Goal: Task Accomplishment & Management: Manage account settings

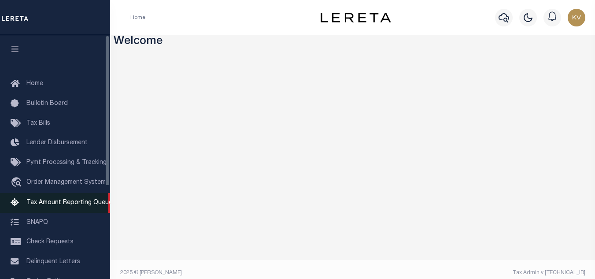
click at [85, 208] on link "Tax Amount Reporting Queue" at bounding box center [55, 203] width 110 height 20
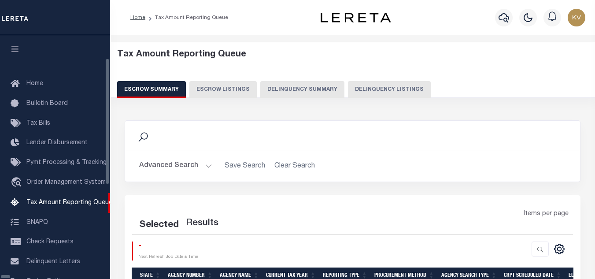
select select "100"
click at [86, 201] on div "Home Tax Amount Reporting Queue" at bounding box center [297, 197] width 595 height 394
select select "100"
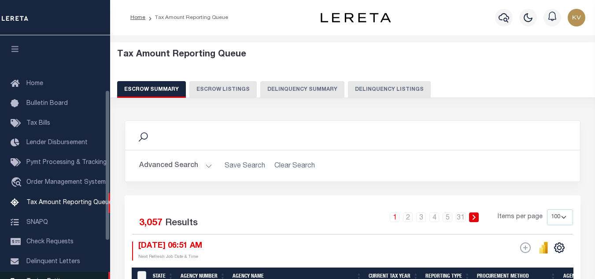
scroll to position [89, 0]
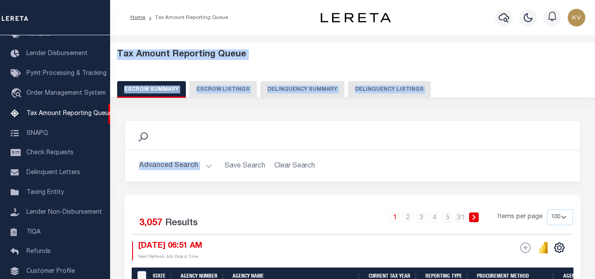
click at [454, 71] on div "Tax Amount Reporting Queue Escrow Summary Escrow Listings Delinquency Summary" at bounding box center [352, 73] width 471 height 48
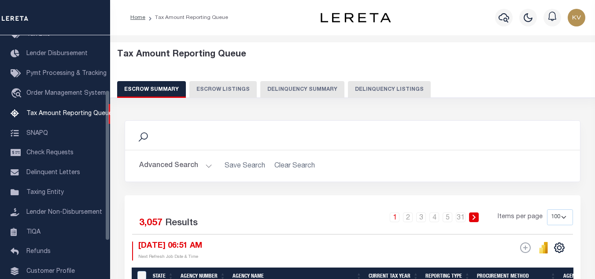
click at [392, 79] on div "Tax Amount Reporting Queue Escrow Summary Escrow Listings Delinquency Summary" at bounding box center [352, 73] width 471 height 48
click at [388, 89] on button "Delinquency Listings" at bounding box center [389, 89] width 83 height 17
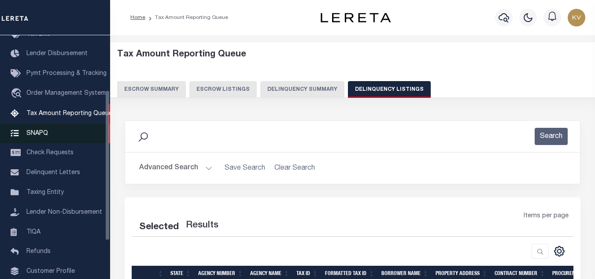
select select "100"
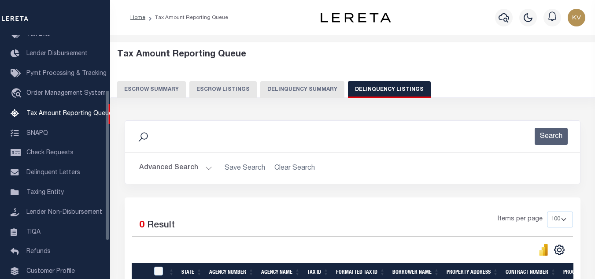
click at [204, 169] on button "Advanced Search" at bounding box center [175, 167] width 73 height 17
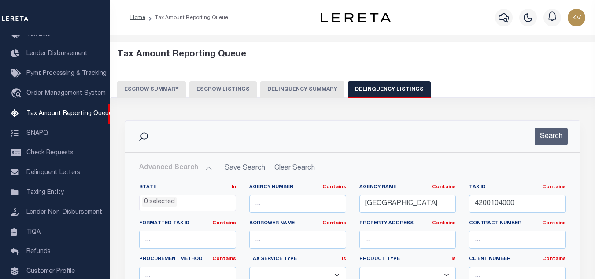
scroll to position [44, 0]
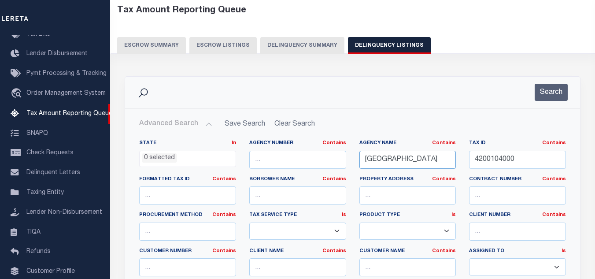
click at [416, 155] on input "[GEOGRAPHIC_DATA]" at bounding box center [407, 160] width 97 height 18
click at [416, 157] on input "[GEOGRAPHIC_DATA]" at bounding box center [407, 160] width 97 height 18
click at [383, 164] on input "[GEOGRAPHIC_DATA]" at bounding box center [407, 160] width 97 height 18
click at [383, 164] on input "ERIE COUNTY" at bounding box center [407, 160] width 97 height 18
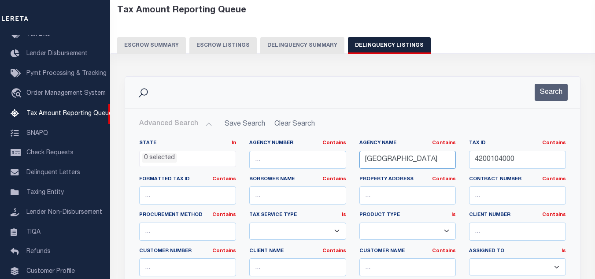
click at [383, 164] on input "ERIE COUNTY" at bounding box center [407, 160] width 97 height 18
type input "ERIE COUNTY"
click at [415, 155] on input "ERIE COUNTY" at bounding box center [407, 160] width 97 height 18
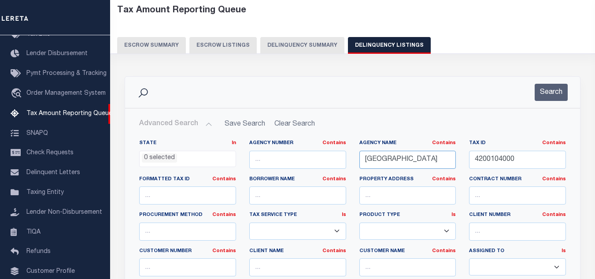
paste input "WOOD"
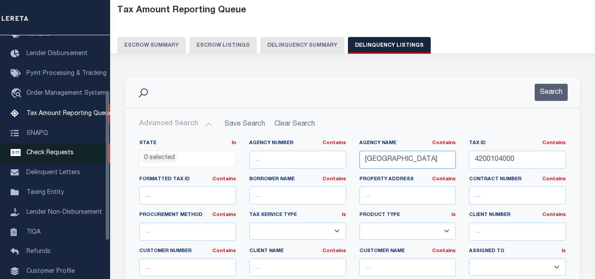
type input "[GEOGRAPHIC_DATA]"
click at [520, 166] on input "4200104000" at bounding box center [517, 160] width 97 height 18
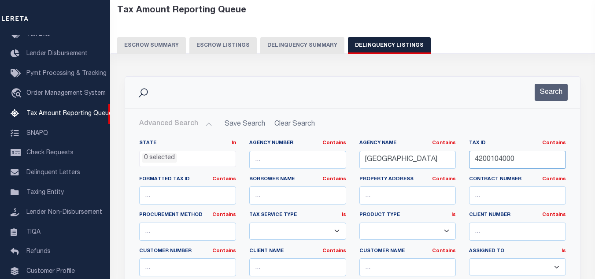
paste input "J346103500000135"
type input "J34610350000013500"
click at [550, 90] on button "Search" at bounding box center [550, 92] width 33 height 17
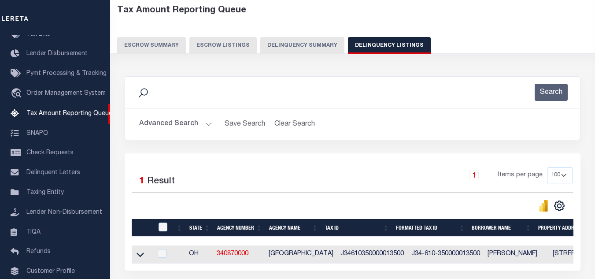
scroll to position [122, 0]
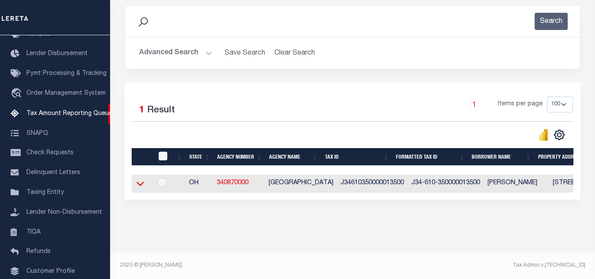
click at [142, 182] on icon at bounding box center [139, 184] width 7 height 4
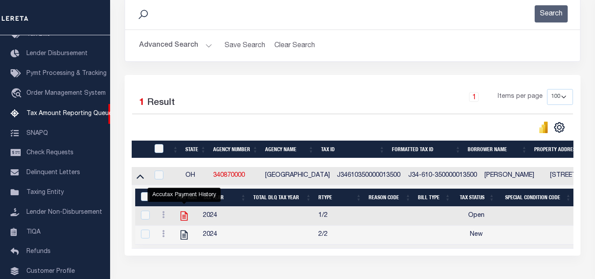
click at [183, 218] on icon "" at bounding box center [183, 215] width 11 height 11
checkbox input "true"
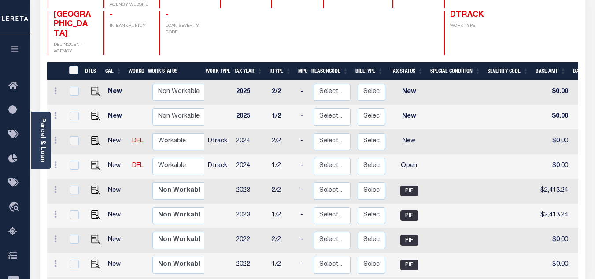
scroll to position [176, 0]
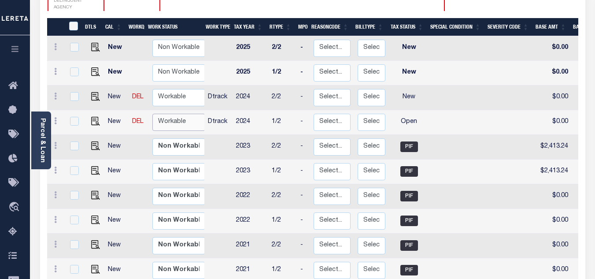
click at [176, 114] on select "Non Workable Workable" at bounding box center [178, 122] width 53 height 17
checkbox input "true"
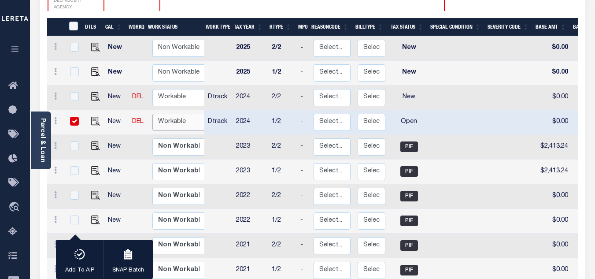
select select "true"
click at [152, 114] on select "Non Workable Workable" at bounding box center [178, 122] width 53 height 17
checkbox input "false"
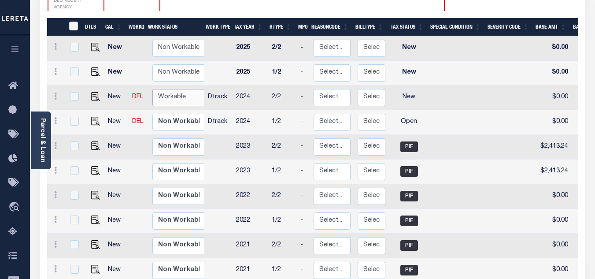
click at [176, 89] on select "Non Workable Workable" at bounding box center [178, 97] width 53 height 17
checkbox input "true"
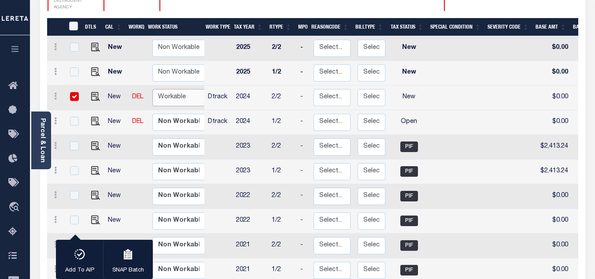
select select "true"
click at [152, 89] on select "Non Workable Workable" at bounding box center [178, 97] width 53 height 17
checkbox input "false"
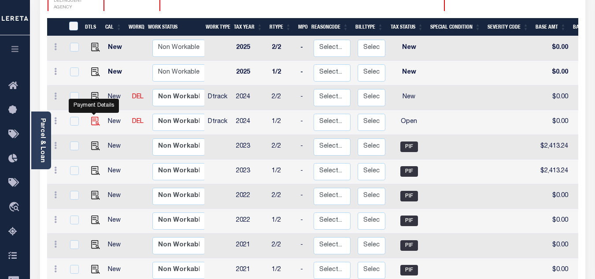
click at [93, 117] on img "" at bounding box center [95, 121] width 9 height 9
checkbox input "true"
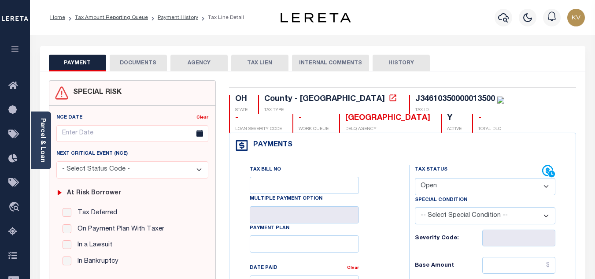
scroll to position [88, 0]
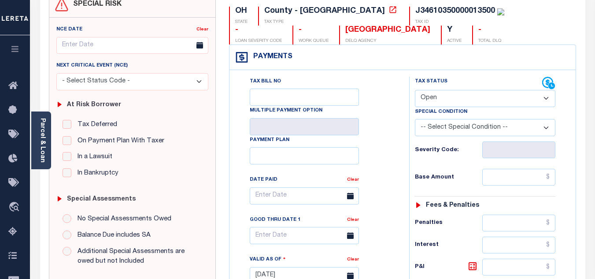
click at [468, 99] on select "- Select Status Code - Open Due/Unpaid Paid Incomplete No Tax Due Internal Refu…" at bounding box center [485, 98] width 140 height 17
select select "PYD"
click at [415, 90] on select "- Select Status Code - Open Due/Unpaid Paid Incomplete No Tax Due Internal Refu…" at bounding box center [485, 98] width 140 height 17
type input "[DATE]"
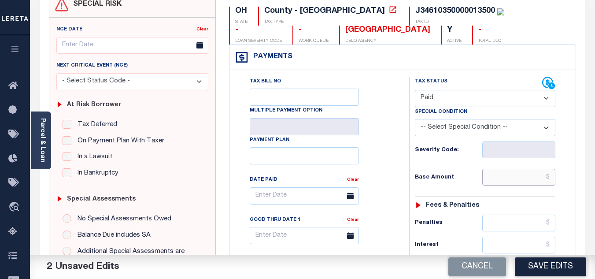
click at [499, 177] on input "text" at bounding box center [518, 177] width 73 height 17
click at [468, 165] on div "Tax Status Status - Select Status Code -" at bounding box center [488, 271] width 158 height 389
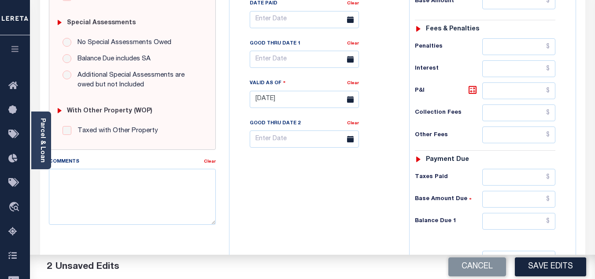
scroll to position [220, 0]
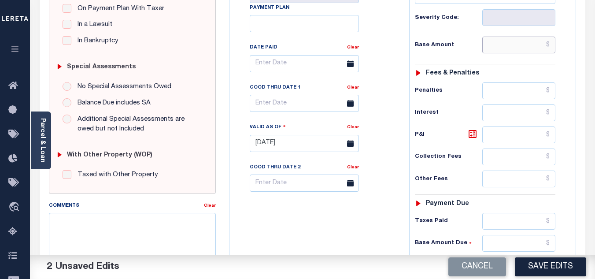
click at [507, 51] on input "text" at bounding box center [518, 45] width 73 height 17
click at [457, 51] on div "Base Amount" at bounding box center [485, 45] width 140 height 17
click at [532, 46] on input "text" at bounding box center [518, 45] width 73 height 17
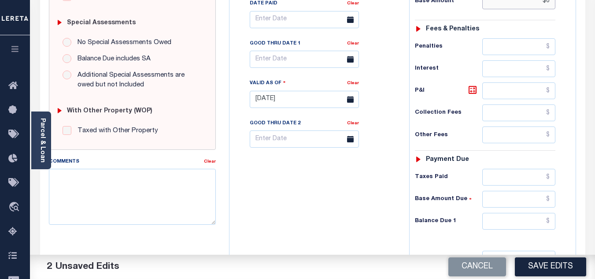
scroll to position [352, 0]
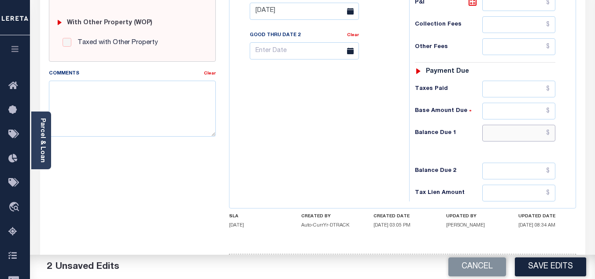
type input "$0.00"
click at [508, 136] on input "text" at bounding box center [518, 133] width 73 height 17
type input "$0.00"
click at [280, 142] on div "Tax Bill No Multiple Payment Option Payment Plan Clear" at bounding box center [317, 6] width 171 height 389
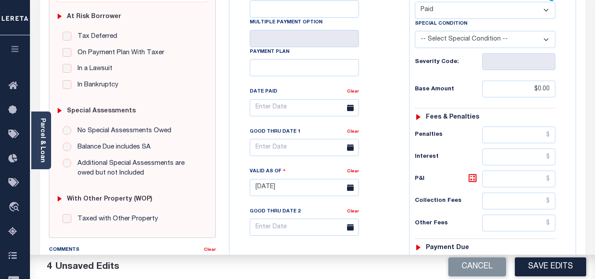
scroll to position [0, 0]
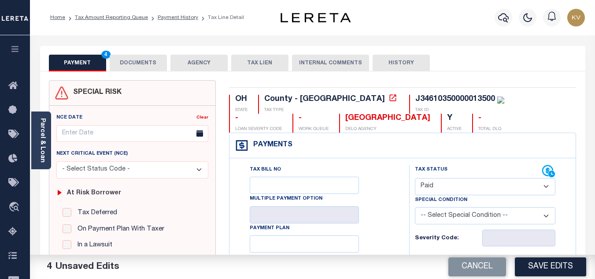
click at [141, 58] on button "DOCUMENTS" at bounding box center [138, 63] width 57 height 17
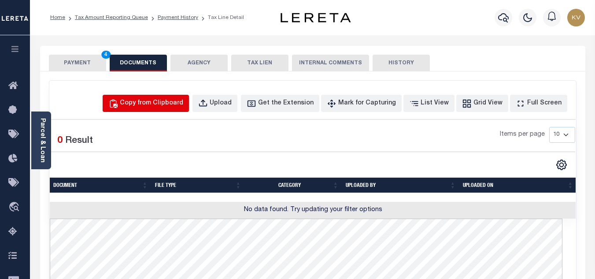
click at [153, 104] on div "Copy from Clipboard" at bounding box center [151, 104] width 63 height 10
select select "POP"
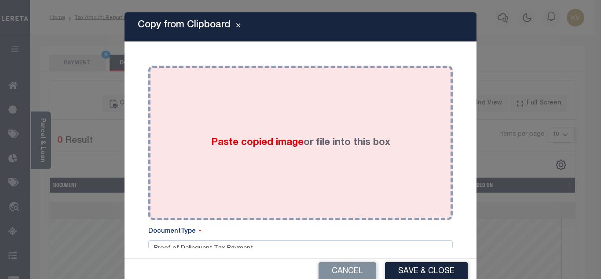
click at [230, 145] on span "Paste copied image" at bounding box center [257, 143] width 92 height 10
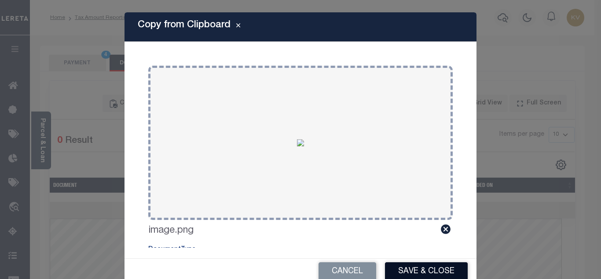
click at [431, 267] on button "Save & Close" at bounding box center [426, 271] width 83 height 19
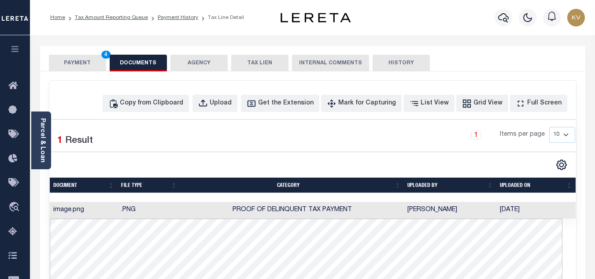
click at [86, 59] on button "PAYMENT 4" at bounding box center [77, 63] width 57 height 17
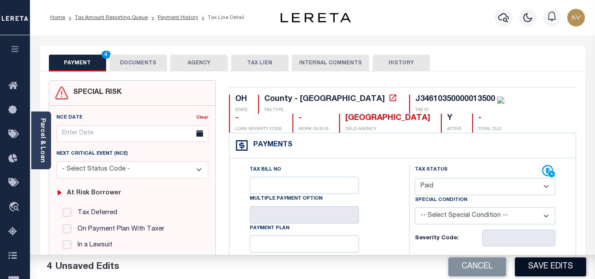
click at [546, 268] on button "Save Edits" at bounding box center [550, 266] width 71 height 19
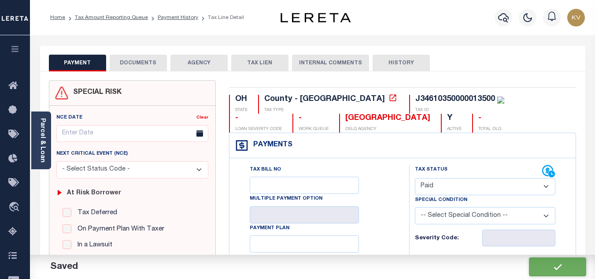
checkbox input "false"
type input "$0"
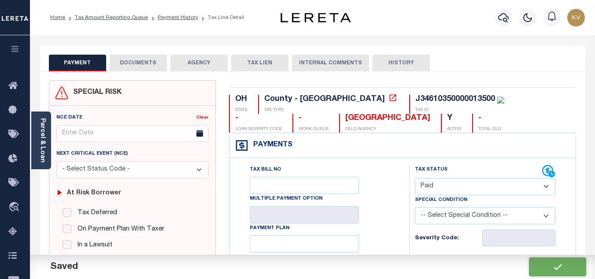
type input "$0"
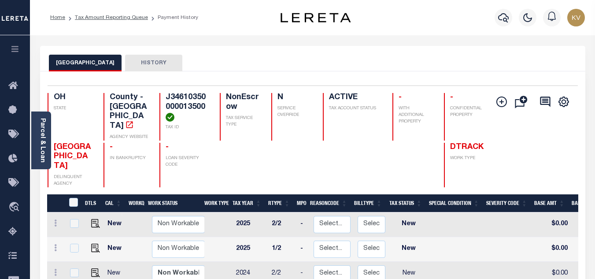
scroll to position [88, 0]
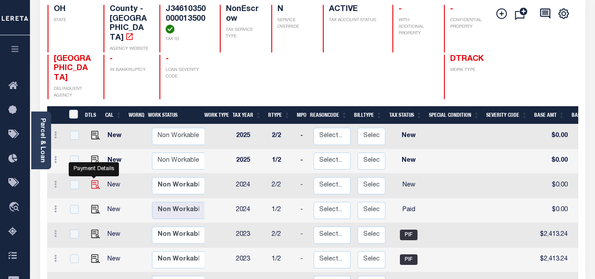
click at [94, 180] on img "" at bounding box center [95, 184] width 9 height 9
checkbox input "true"
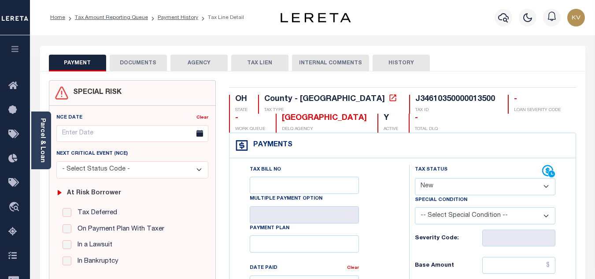
scroll to position [44, 0]
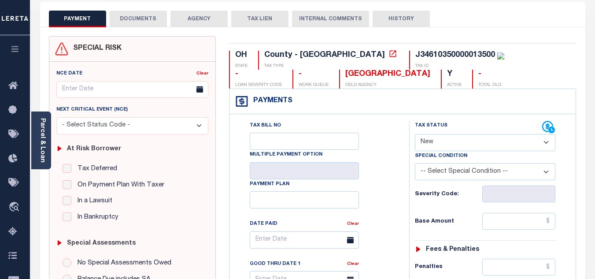
click at [438, 141] on select "- Select Status Code - Open Due/Unpaid Paid Incomplete No Tax Due Internal Refu…" at bounding box center [485, 142] width 140 height 17
select select "PYD"
click at [415, 134] on select "- Select Status Code - Open Due/Unpaid Paid Incomplete No Tax Due Internal Refu…" at bounding box center [485, 142] width 140 height 17
type input "[DATE]"
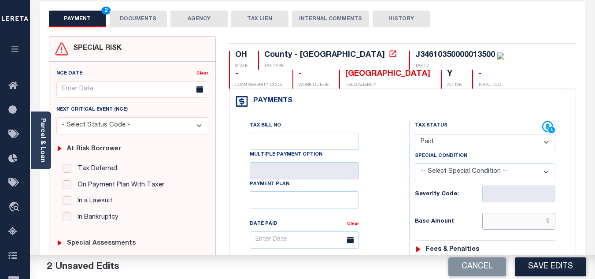
click at [509, 223] on input "text" at bounding box center [518, 221] width 73 height 17
type input "$0.00"
click at [461, 222] on h6 "Base Amount" at bounding box center [448, 221] width 67 height 7
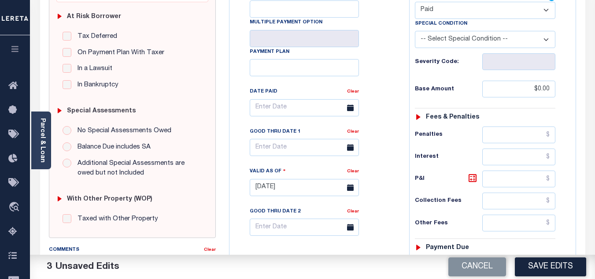
scroll to position [264, 0]
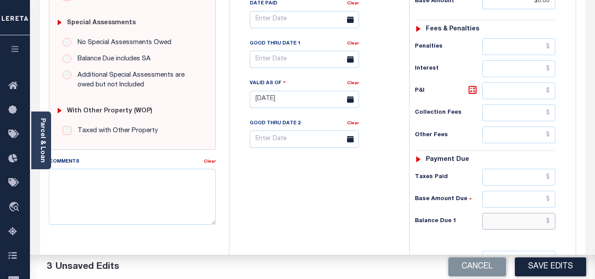
drag, startPoint x: 498, startPoint y: 223, endPoint x: 402, endPoint y: 216, distance: 96.2
click at [498, 223] on input "text" at bounding box center [518, 221] width 73 height 17
type input "$0.00"
click at [354, 203] on div "Tax Bill No Multiple Payment Option Payment Plan Clear" at bounding box center [317, 95] width 171 height 389
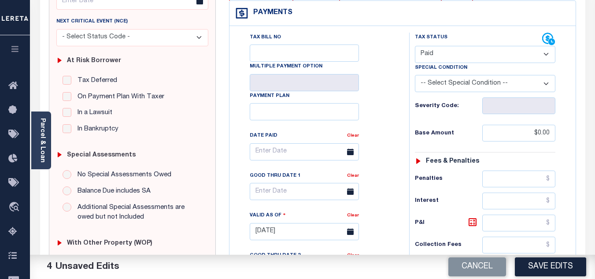
scroll to position [0, 0]
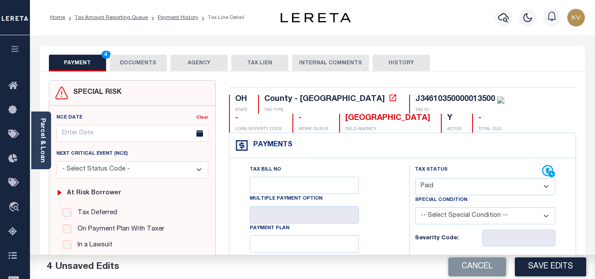
click at [145, 64] on button "DOCUMENTS" at bounding box center [138, 63] width 57 height 17
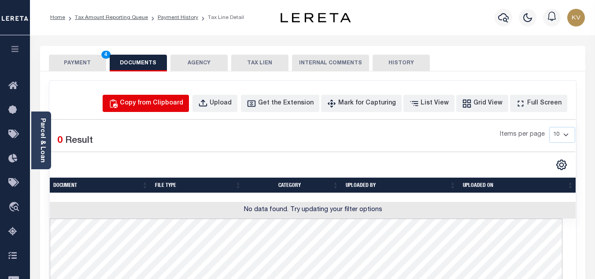
click at [170, 96] on button "Copy from Clipboard" at bounding box center [146, 103] width 86 height 17
select select "POP"
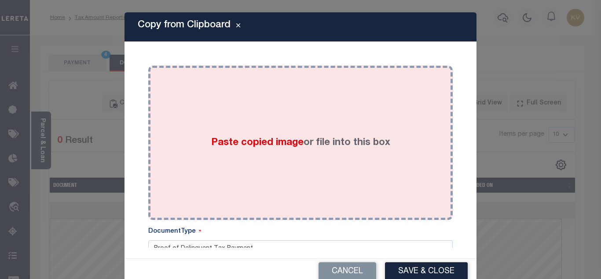
click at [249, 135] on div "Paste copied image or file into this box" at bounding box center [300, 142] width 291 height 141
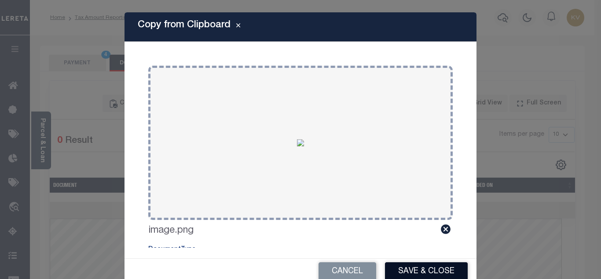
click at [431, 270] on button "Save & Close" at bounding box center [426, 271] width 83 height 19
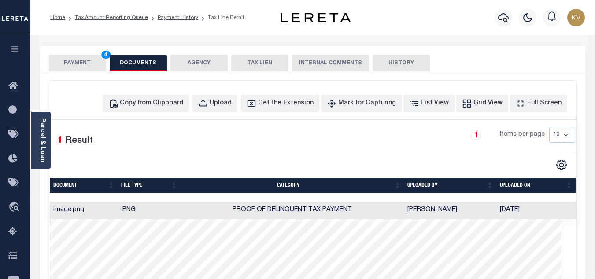
click at [81, 60] on button "PAYMENT 4" at bounding box center [77, 63] width 57 height 17
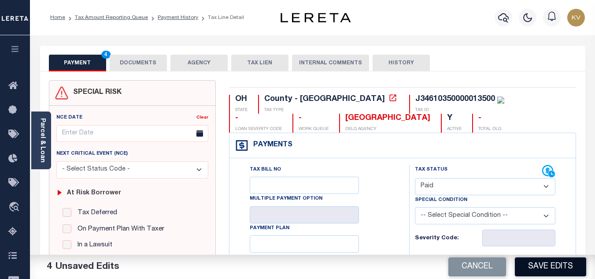
click at [560, 260] on button "Save Edits" at bounding box center [550, 266] width 71 height 19
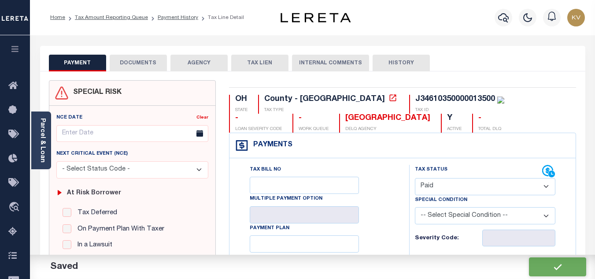
checkbox input "false"
type input "$0"
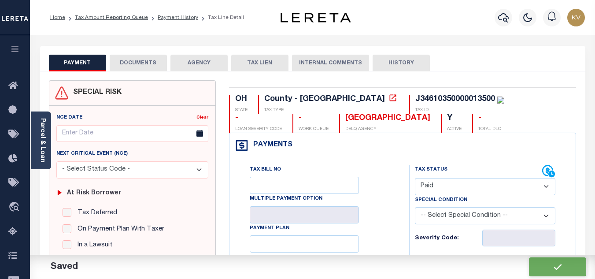
type input "$0"
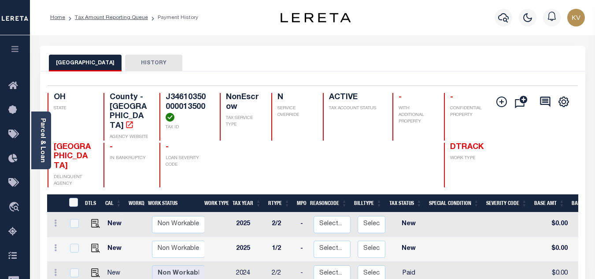
scroll to position [44, 0]
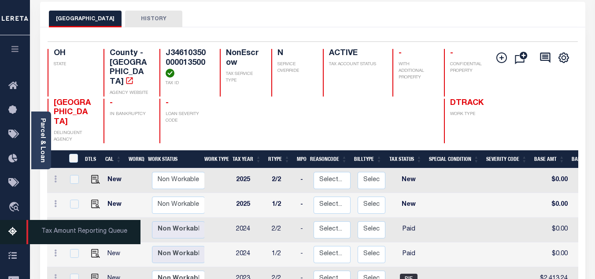
click at [11, 232] on icon at bounding box center [15, 231] width 14 height 11
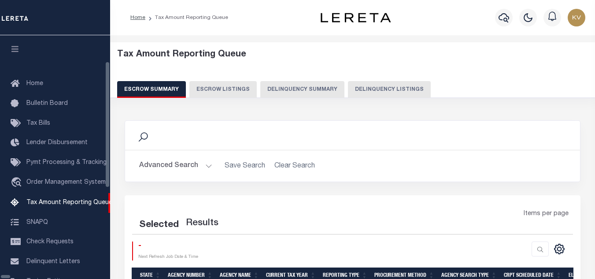
select select "100"
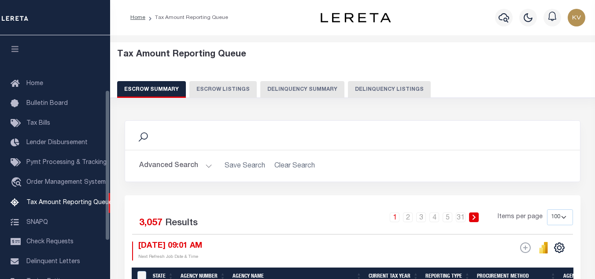
scroll to position [89, 0]
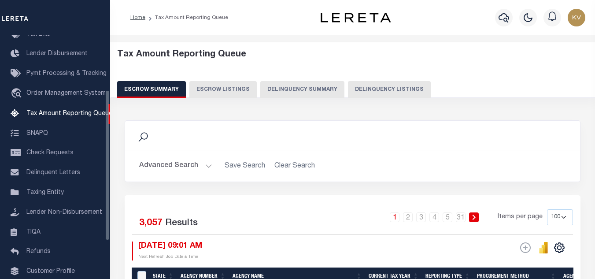
click at [348, 87] on button "Delinquency Listings" at bounding box center [389, 89] width 83 height 17
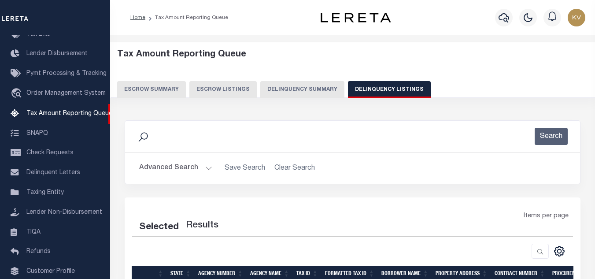
select select "100"
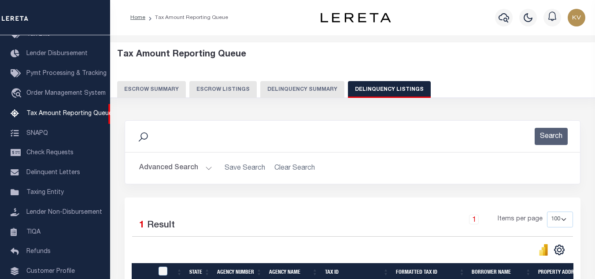
click at [372, 86] on button "Delinquency Listings" at bounding box center [389, 89] width 83 height 17
select select "100"
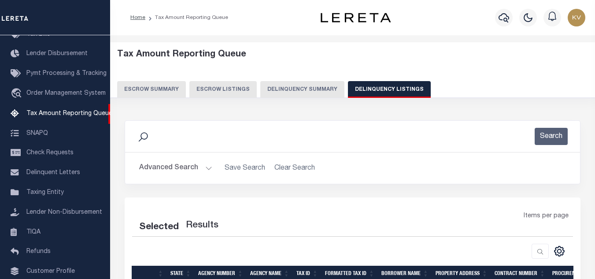
scroll to position [88, 0]
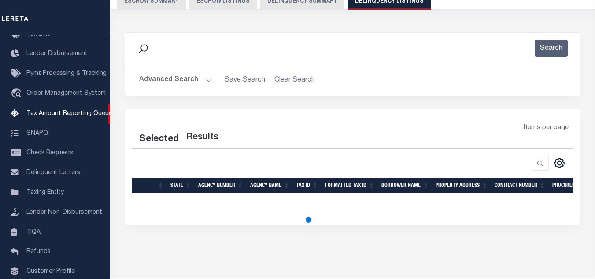
select select "100"
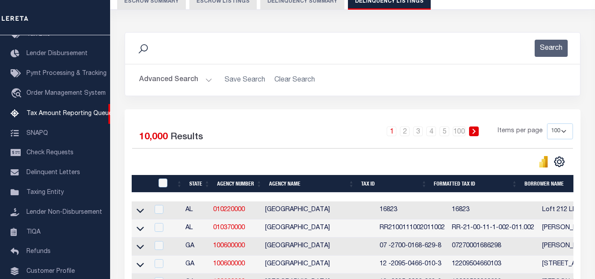
click at [203, 80] on button "Advanced Search" at bounding box center [175, 79] width 73 height 17
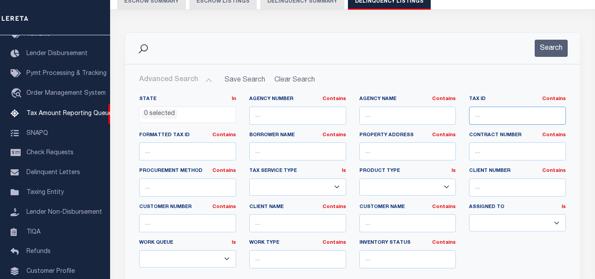
click at [483, 115] on input "text" at bounding box center [517, 116] width 97 height 18
paste input "J35611320304013000"
type input "J35611320304013000"
click at [546, 49] on button "Search" at bounding box center [550, 48] width 33 height 17
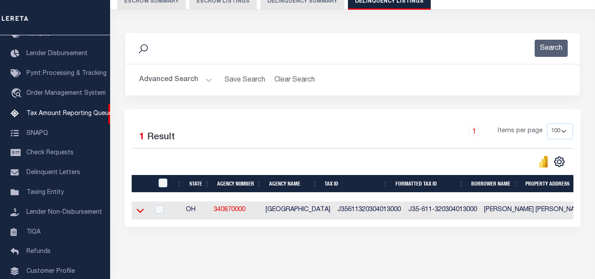
click at [141, 213] on icon at bounding box center [139, 211] width 7 height 4
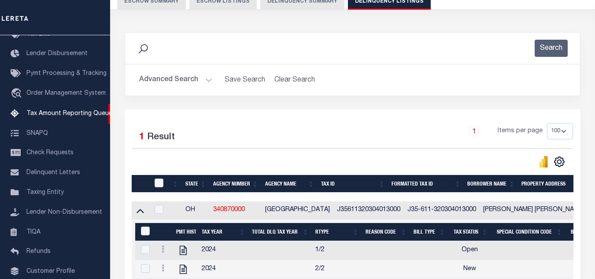
scroll to position [122, 0]
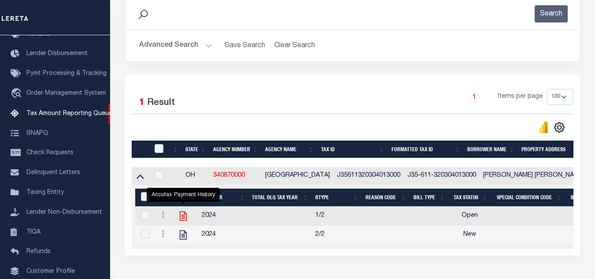
click at [184, 218] on icon "" at bounding box center [182, 215] width 11 height 11
checkbox input "true"
